Goal: Complete application form

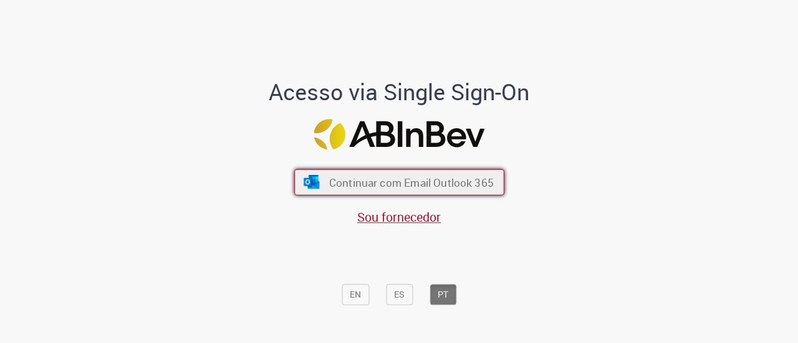
click at [443, 184] on span "Continuar com Email Outlook 365" at bounding box center [410, 182] width 165 height 14
